Goal: Check status: Check status

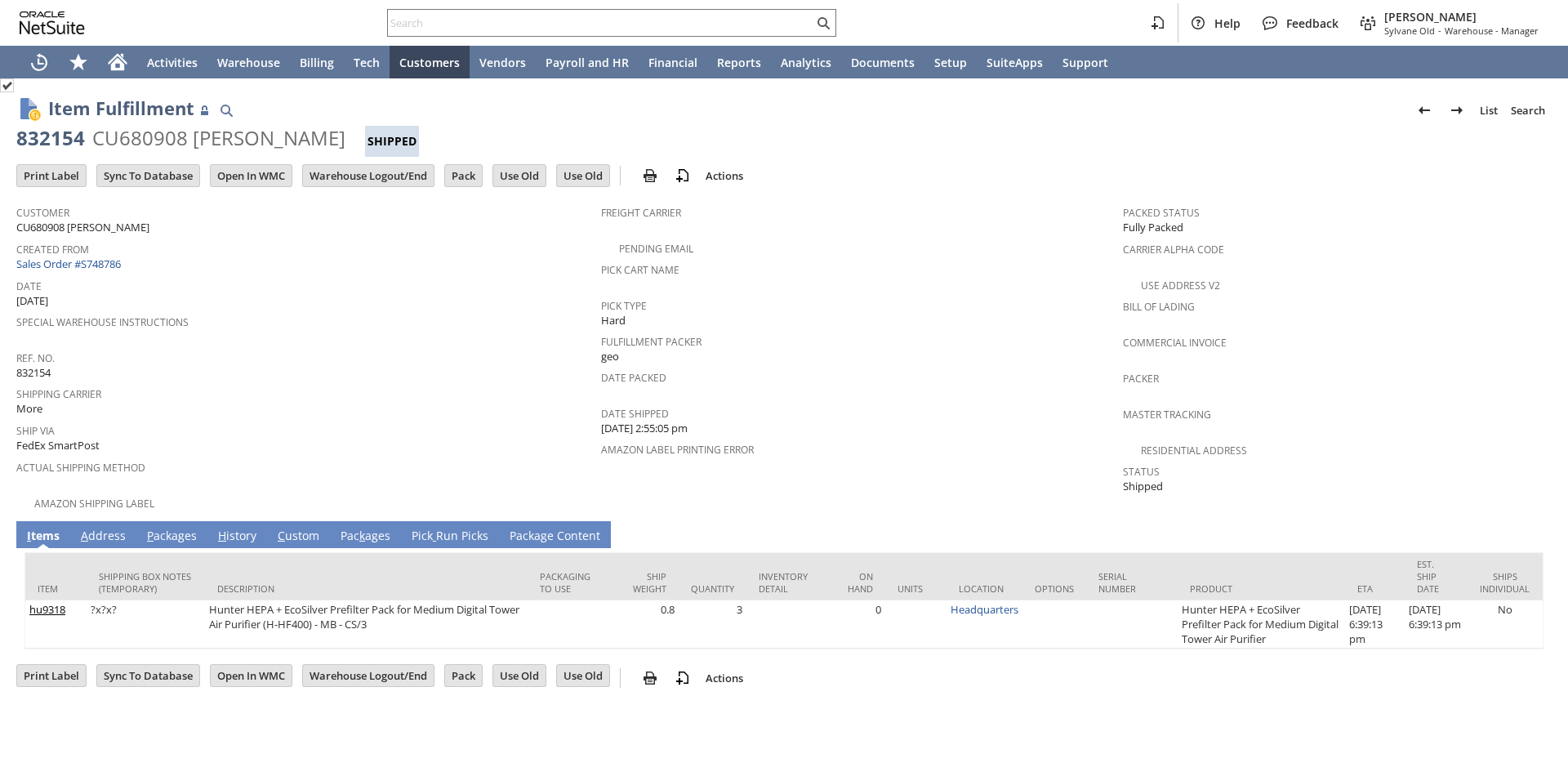
click at [343, 304] on td "Date [DATE]" at bounding box center [309, 292] width 585 height 36
click at [180, 528] on link "P ackages" at bounding box center [172, 536] width 58 height 18
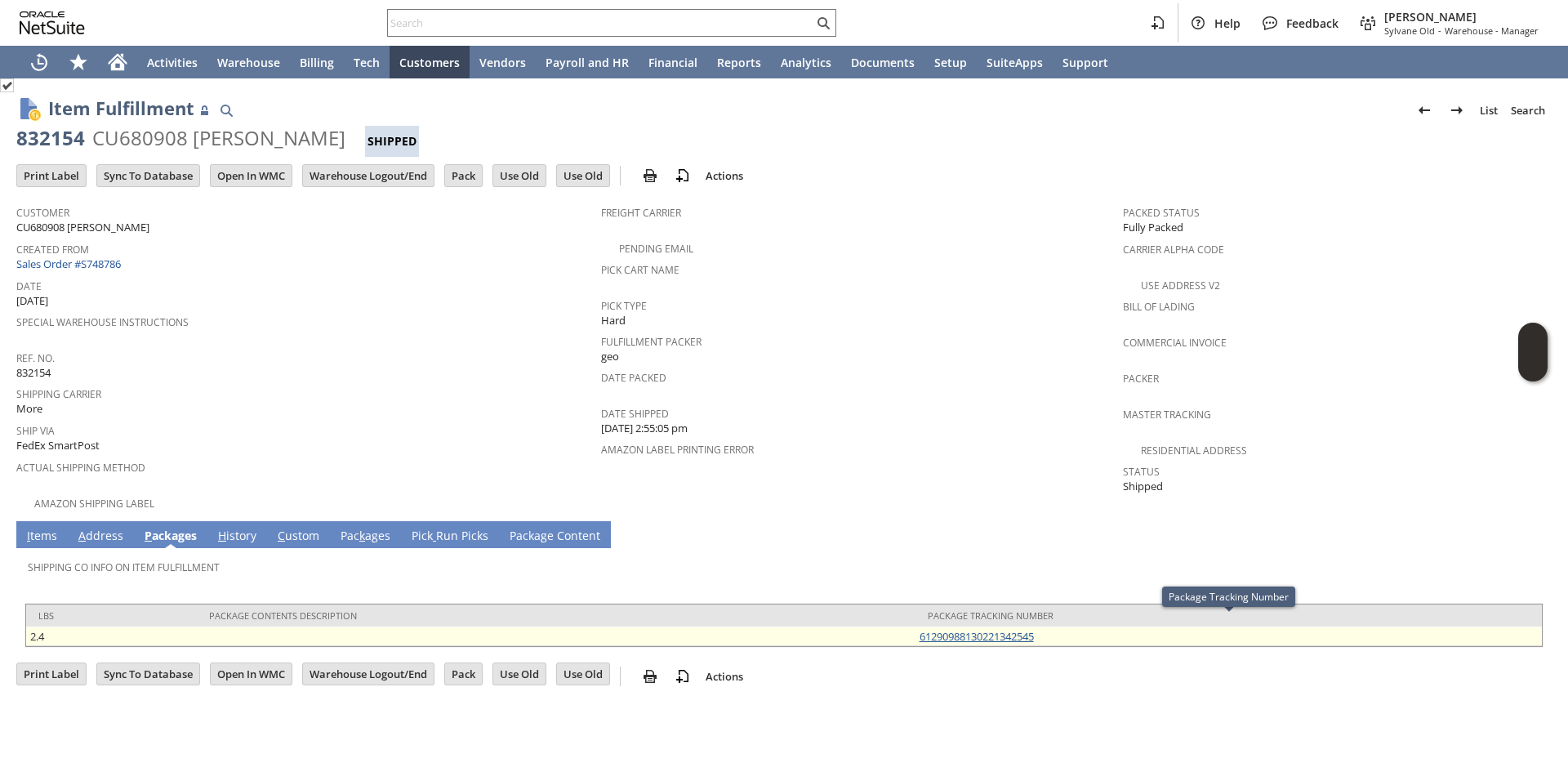
click at [1014, 629] on link "61290988130221342545" at bounding box center [977, 637] width 114 height 15
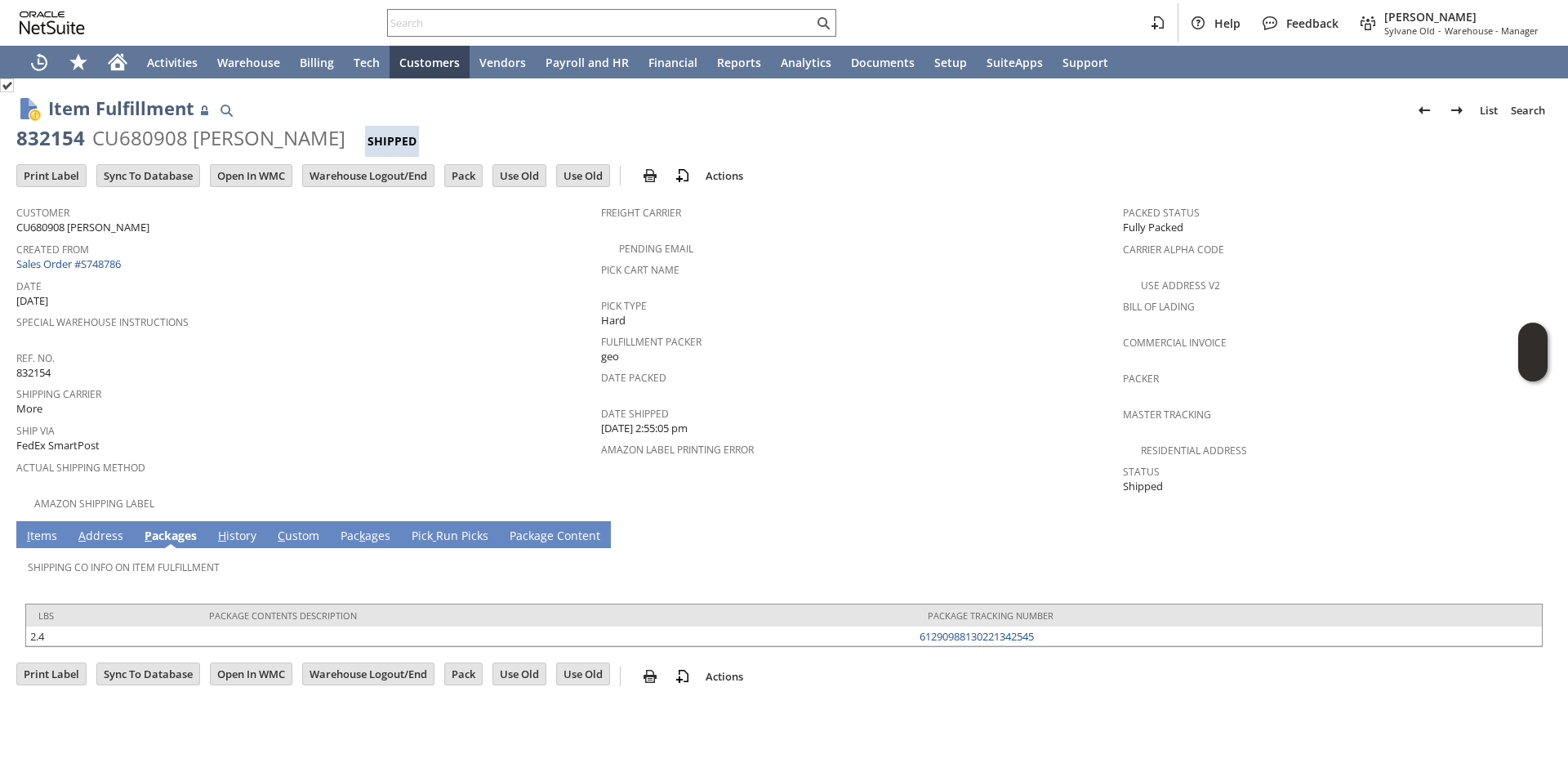
click at [48, 300] on span "[DATE]" at bounding box center [32, 301] width 32 height 16
click at [137, 281] on span "Date" at bounding box center [304, 283] width 576 height 18
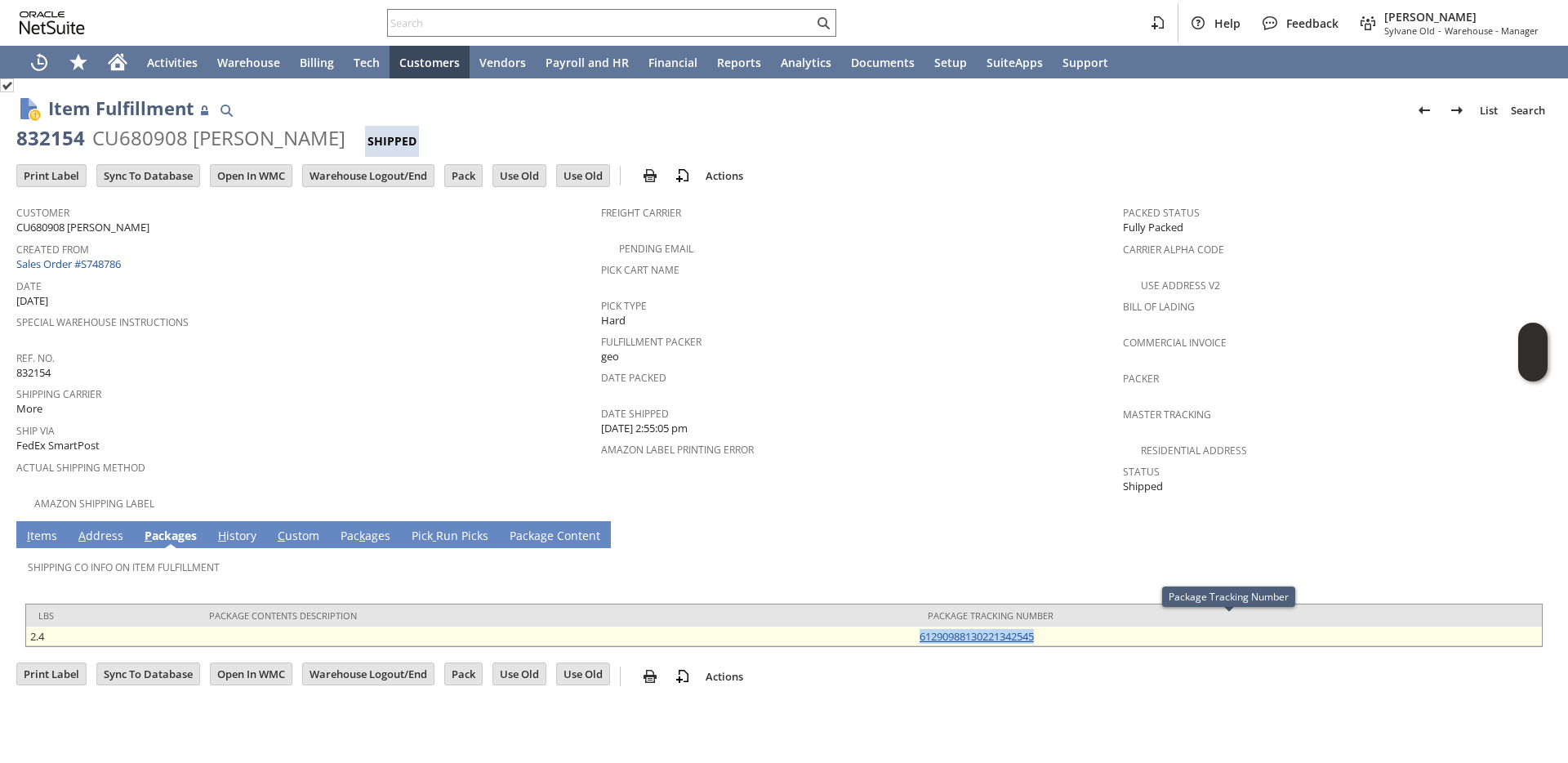
drag, startPoint x: 1051, startPoint y: 620, endPoint x: 922, endPoint y: 628, distance: 129.2
click at [922, 628] on td "61290988130221342545" at bounding box center [1229, 636] width 626 height 19
copy link "61290988130221342545"
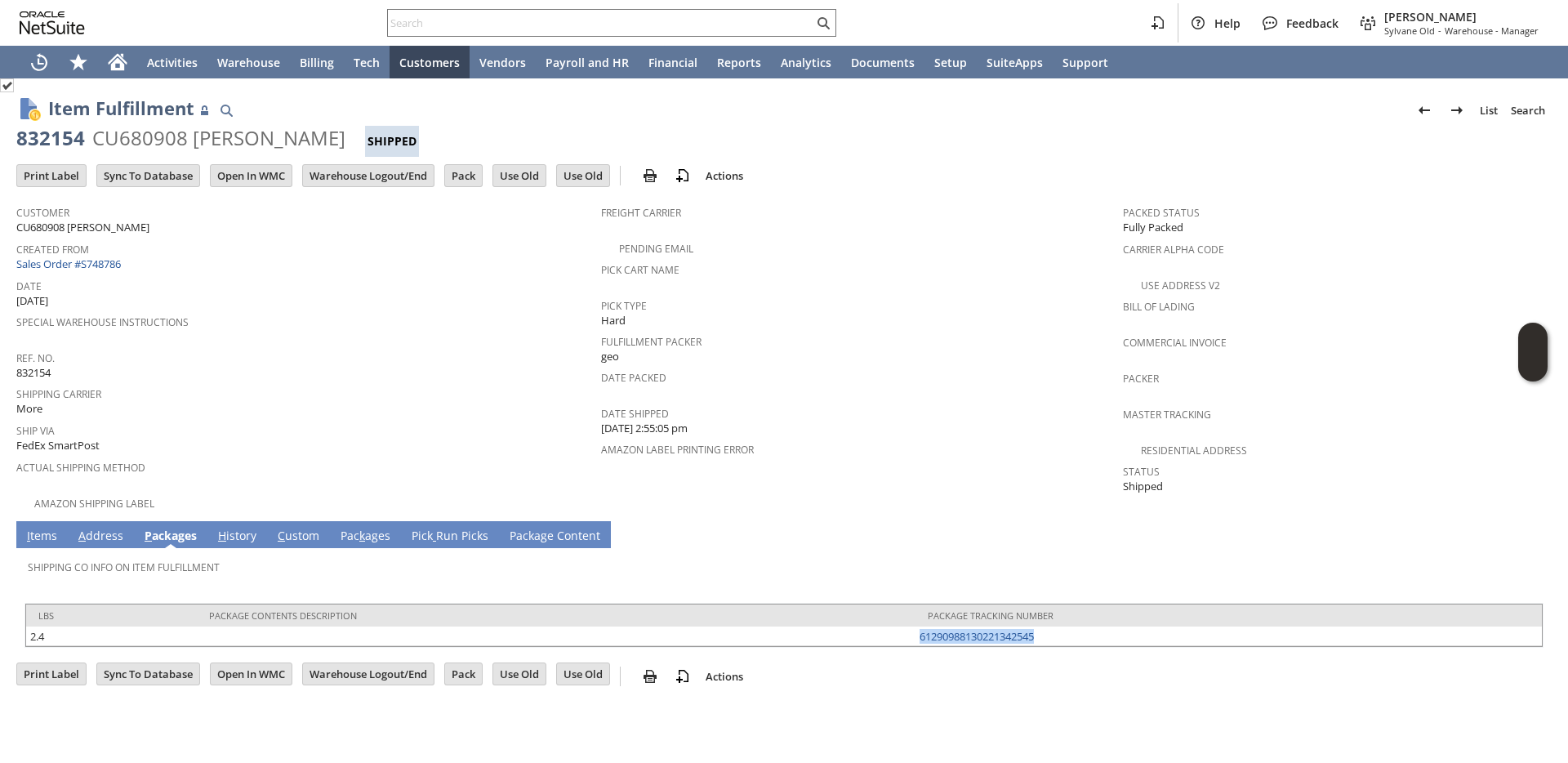
click at [34, 528] on link "I tems" at bounding box center [42, 536] width 39 height 18
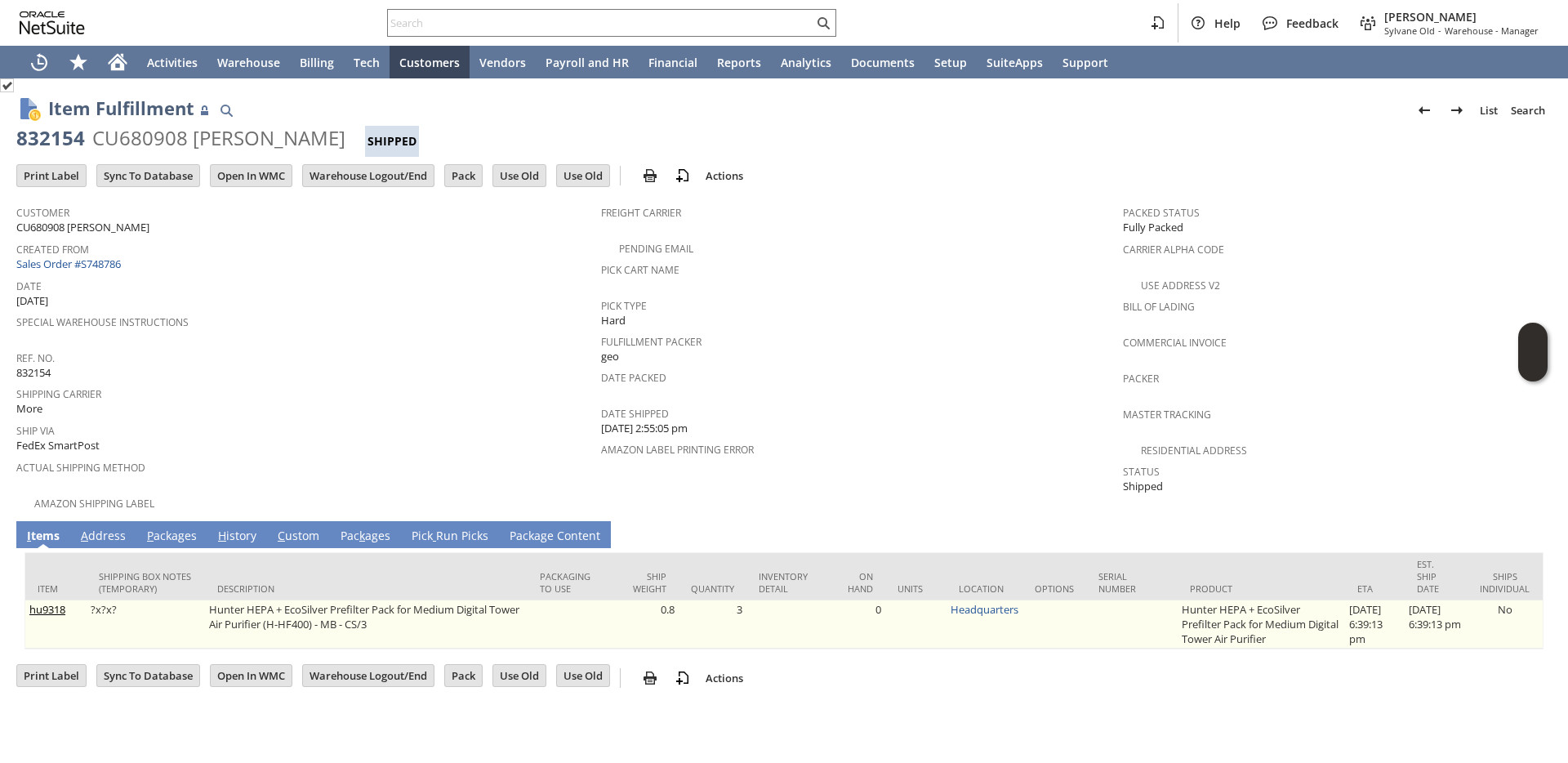
click at [292, 601] on td "Hunter HEPA + EcoSilver Prefilter Pack for Medium Digital Tower Air Purifier (H…" at bounding box center [365, 625] width 322 height 48
click at [296, 601] on td "Hunter HEPA + EcoSilver Prefilter Pack for Medium Digital Tower Air Purifier (H…" at bounding box center [365, 625] width 322 height 48
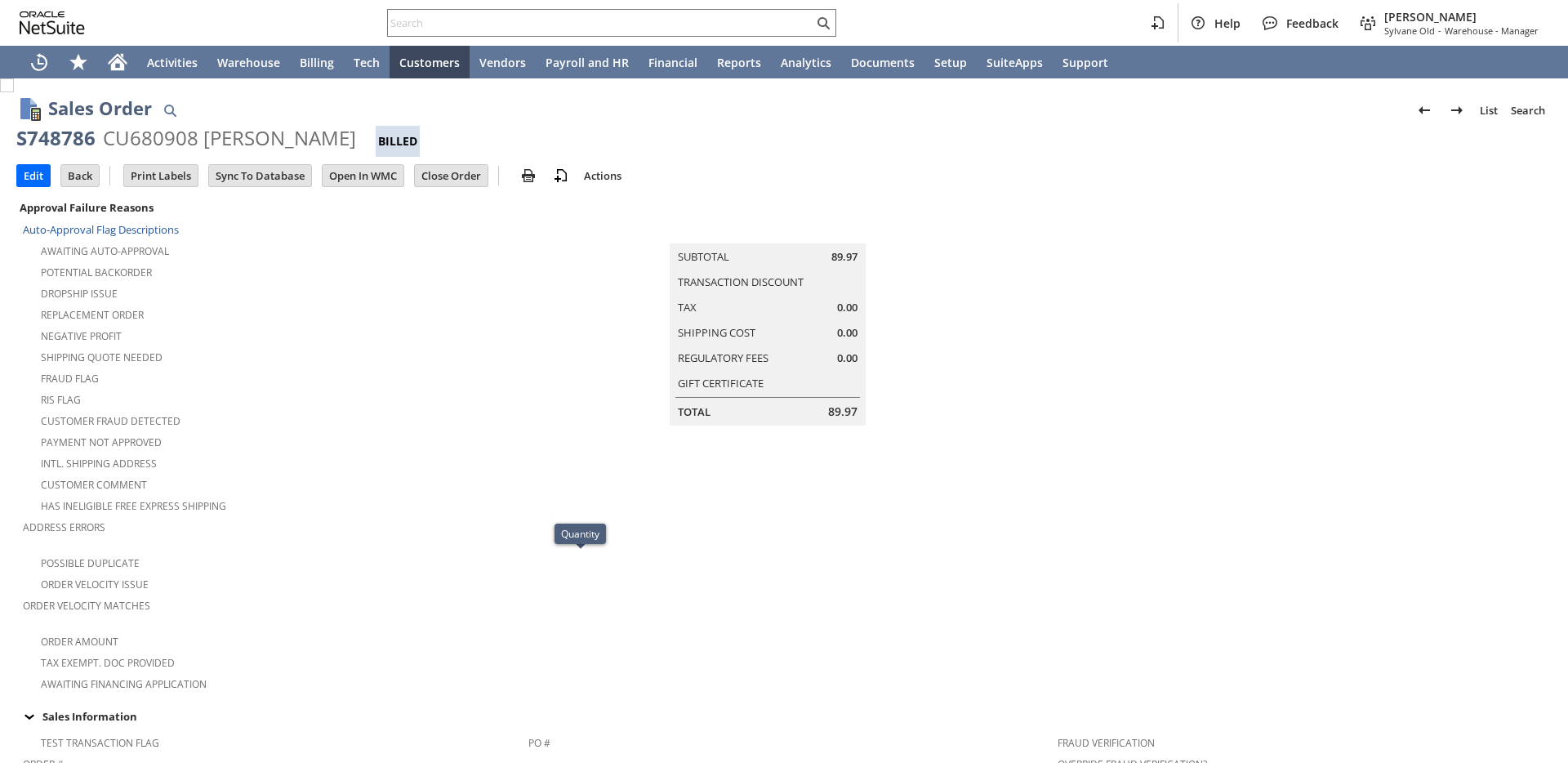
scroll to position [973, 0]
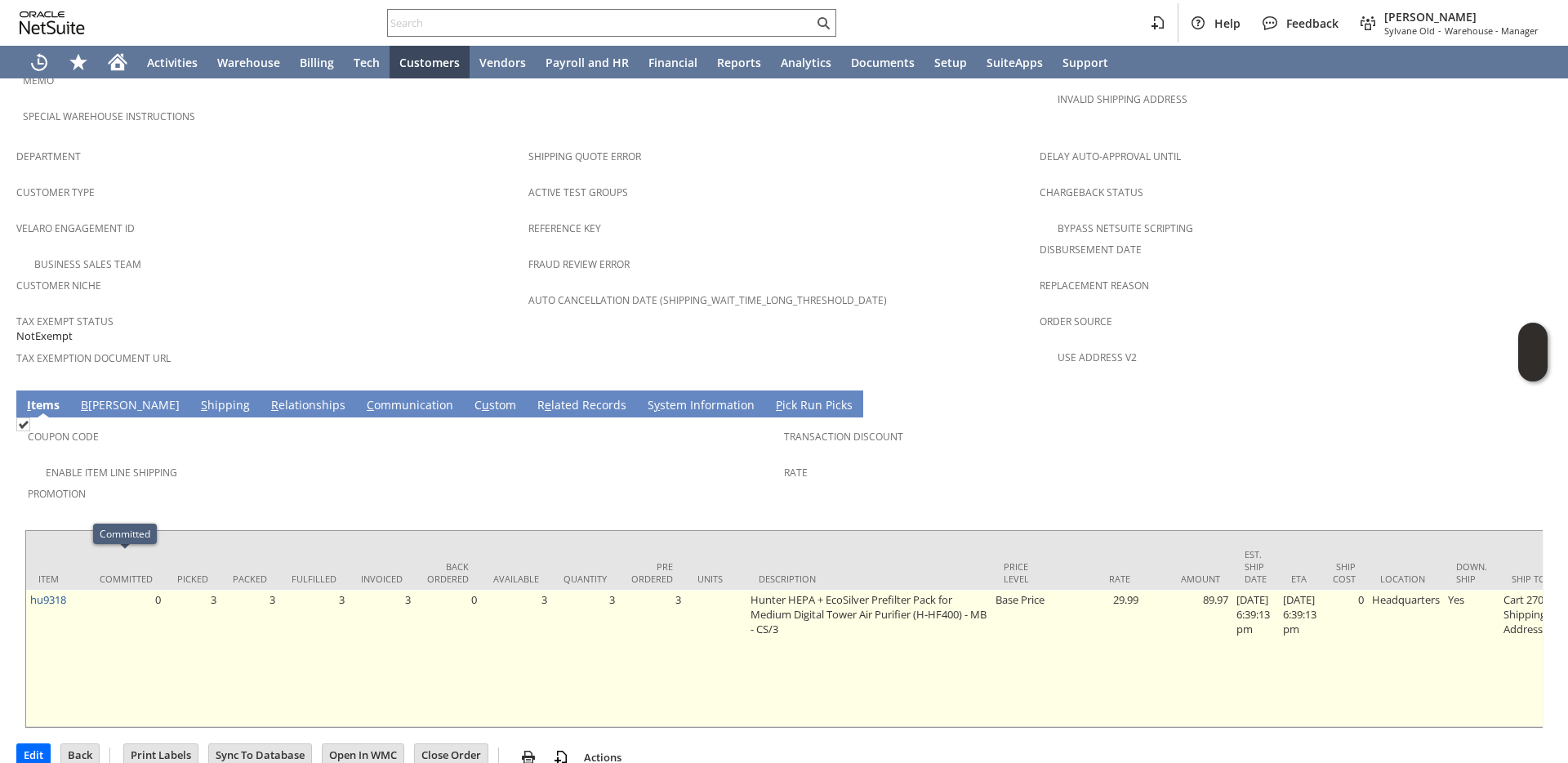
click at [74, 590] on td "hu9318" at bounding box center [56, 658] width 61 height 137
copy tr "hu9318"
click at [64, 592] on link "hu9318" at bounding box center [48, 600] width 36 height 15
